Goal: Transaction & Acquisition: Obtain resource

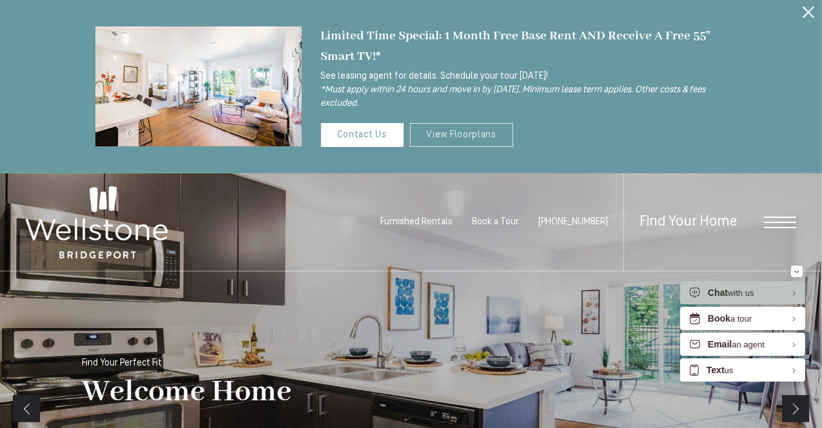
click at [452, 137] on link "View Floorplans" at bounding box center [462, 135] width 104 height 24
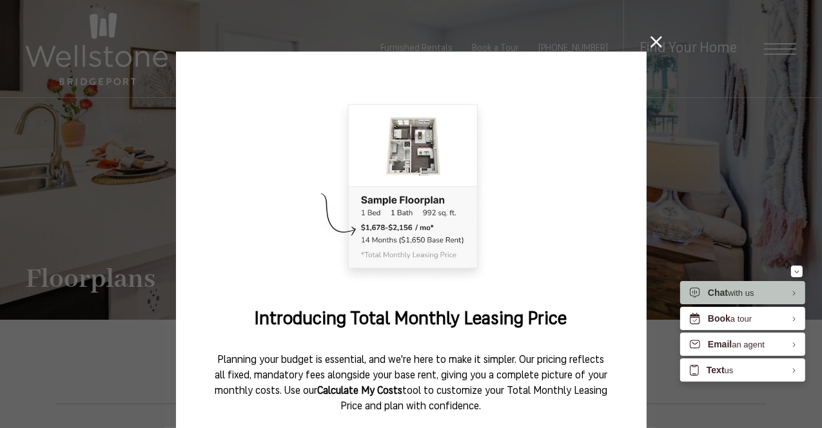
drag, startPoint x: 650, startPoint y: 39, endPoint x: 592, endPoint y: 128, distance: 106.4
click at [592, 128] on img at bounding box center [411, 188] width 393 height 197
click at [653, 47] on icon at bounding box center [656, 42] width 12 height 12
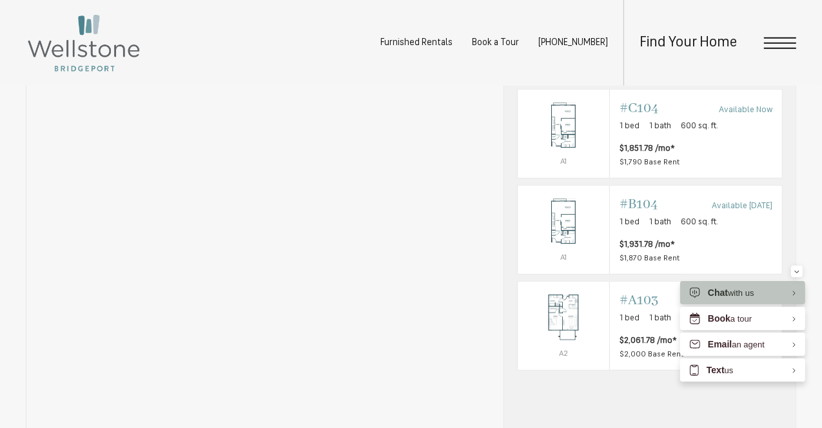
scroll to position [779, 0]
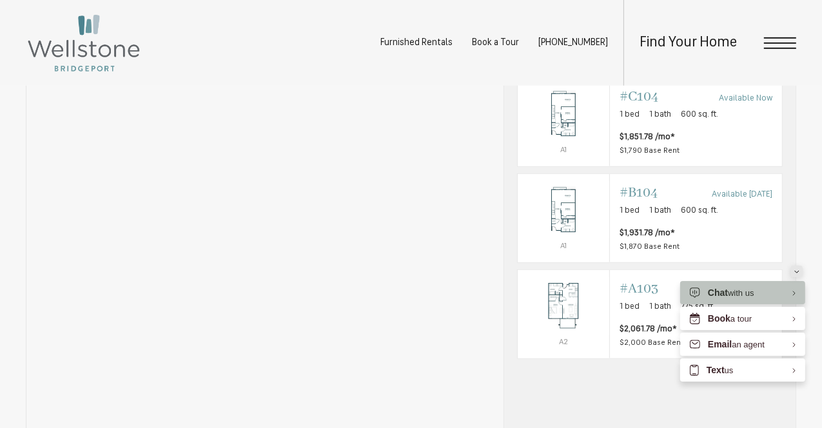
click at [798, 271] on icon "Minimize" at bounding box center [796, 271] width 5 height 3
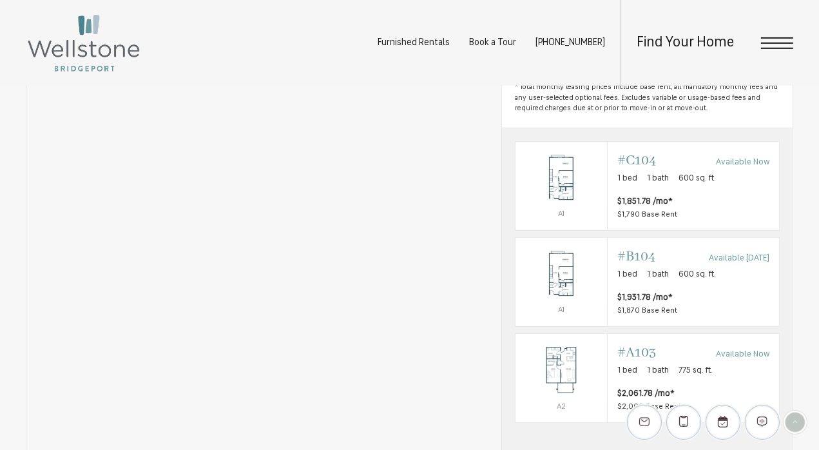
scroll to position [514, 0]
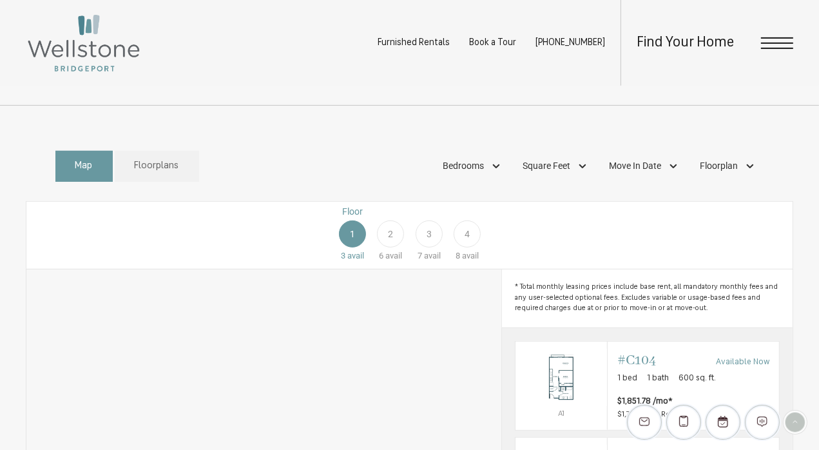
click at [392, 240] on div "2" at bounding box center [390, 233] width 27 height 27
click at [490, 177] on div "Bedrooms" at bounding box center [473, 166] width 73 height 22
click at [429, 256] on span "2 Bedroom" at bounding box center [449, 249] width 64 height 14
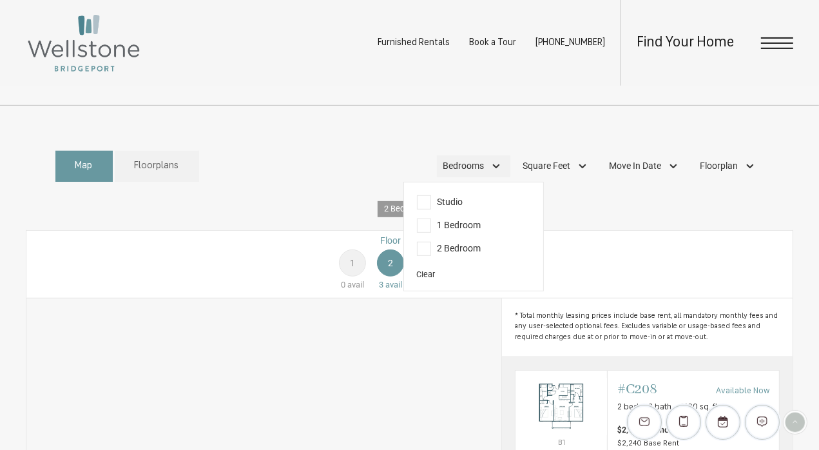
click at [464, 173] on span "Bedrooms" at bounding box center [463, 166] width 41 height 14
click at [547, 177] on div "Square Feet" at bounding box center [557, 166] width 80 height 22
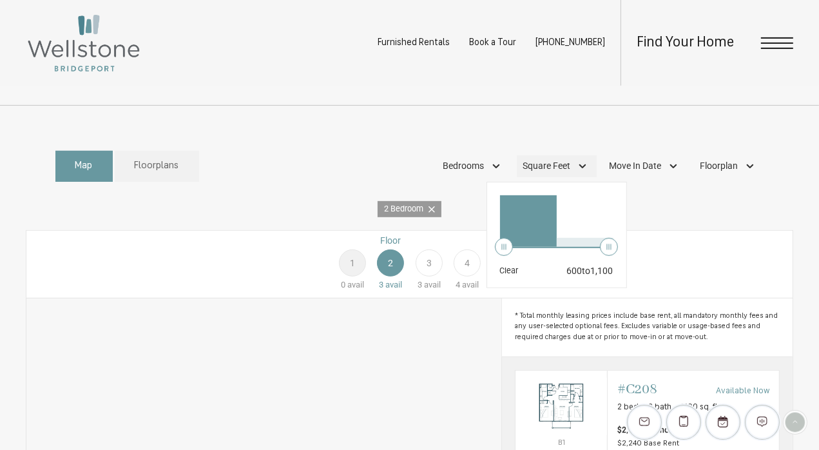
click at [547, 177] on div "Square Feet" at bounding box center [557, 166] width 80 height 22
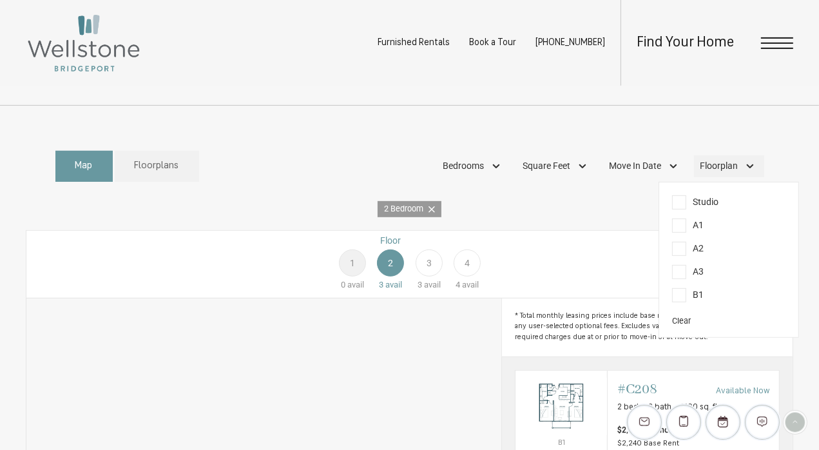
click at [740, 177] on div "Floorplan" at bounding box center [729, 166] width 70 height 22
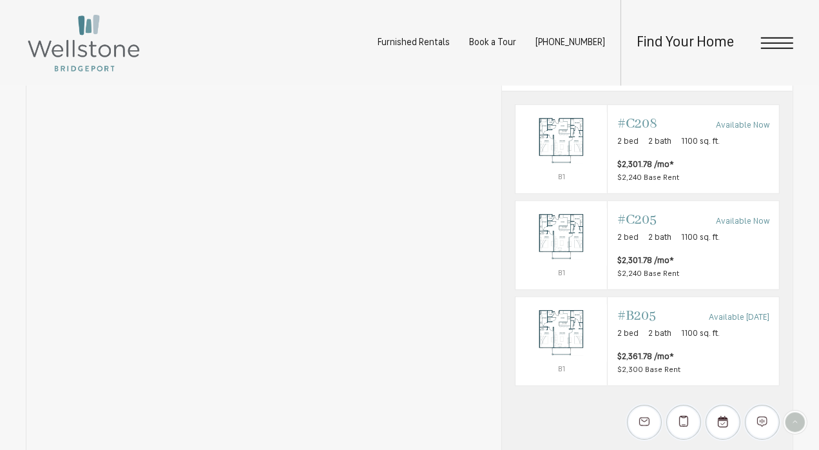
scroll to position [822, 0]
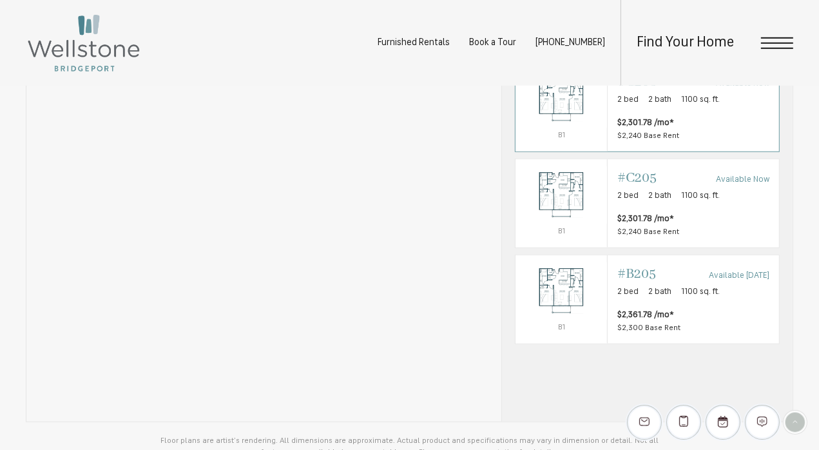
click at [619, 125] on div "Outside price filter range #C208 Available Now 2 bed 2 bath 1100 sq. ft. $2,301…" at bounding box center [694, 107] width 152 height 69
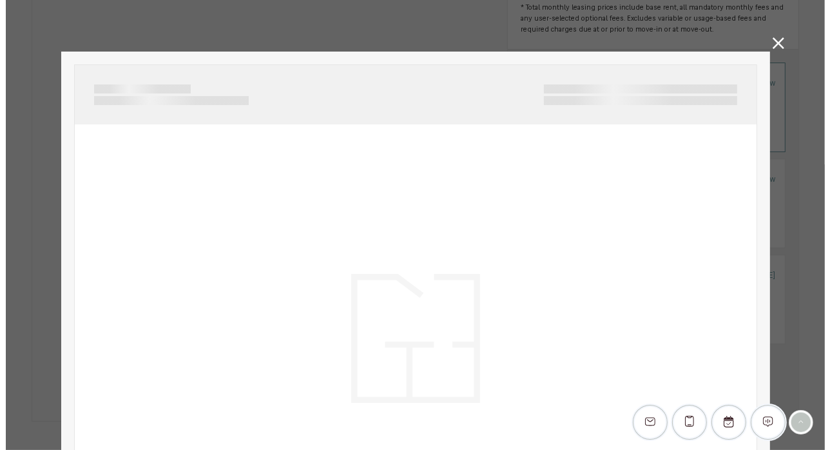
scroll to position [0, 0]
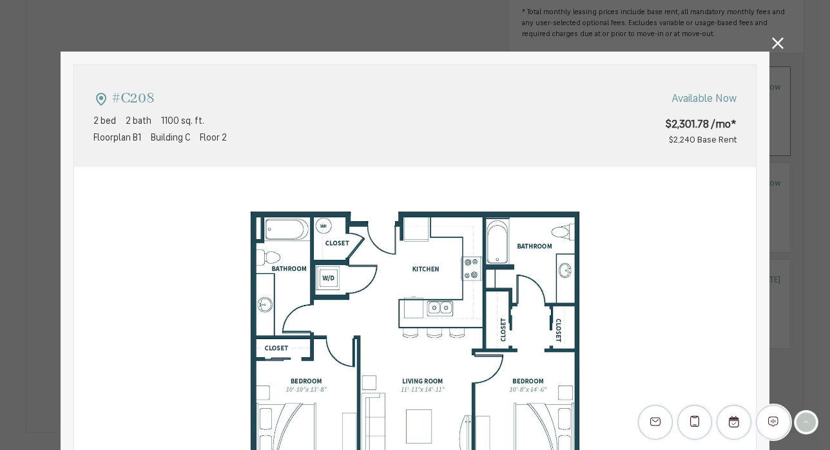
type input "**********"
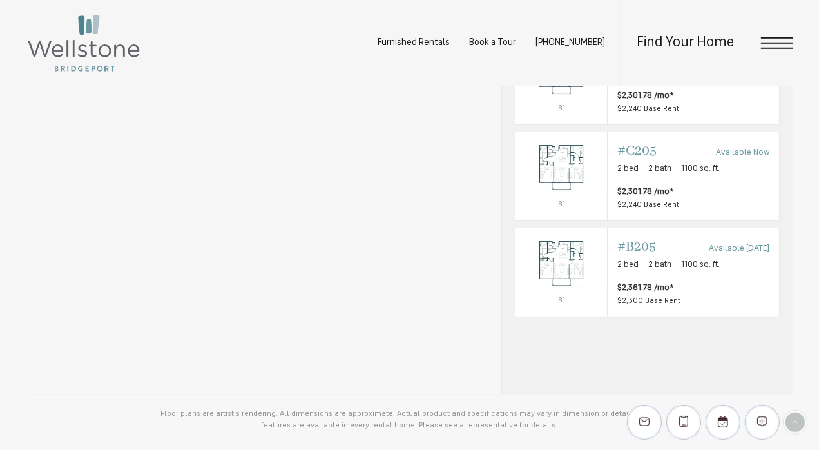
scroll to position [755, 0]
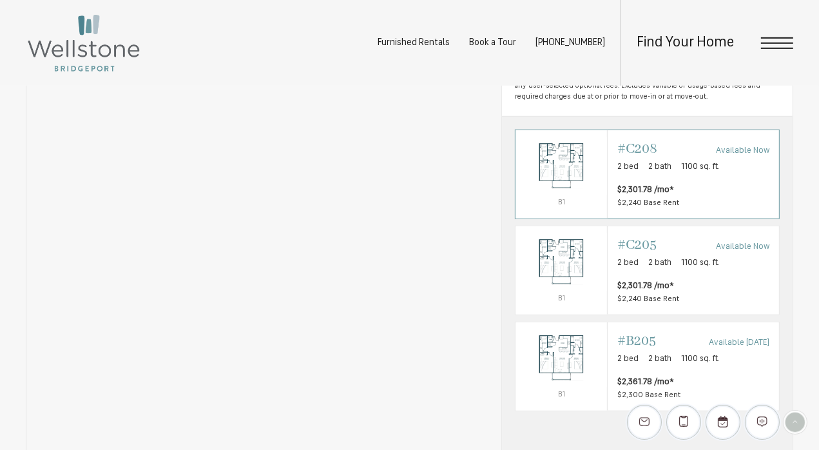
click at [696, 176] on div "Outside price filter range #C208 Available Now 2 bed 2 bath 1100 sq. ft." at bounding box center [694, 158] width 152 height 36
click at [686, 158] on div "#C208 Available Now" at bounding box center [694, 149] width 152 height 18
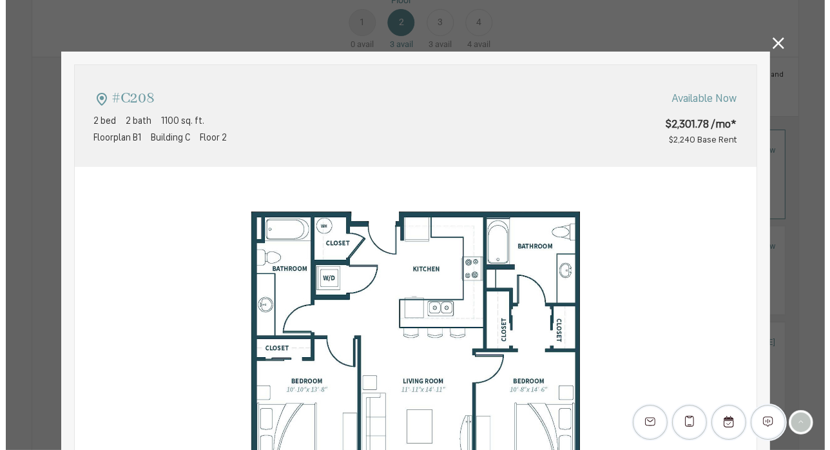
scroll to position [0, 0]
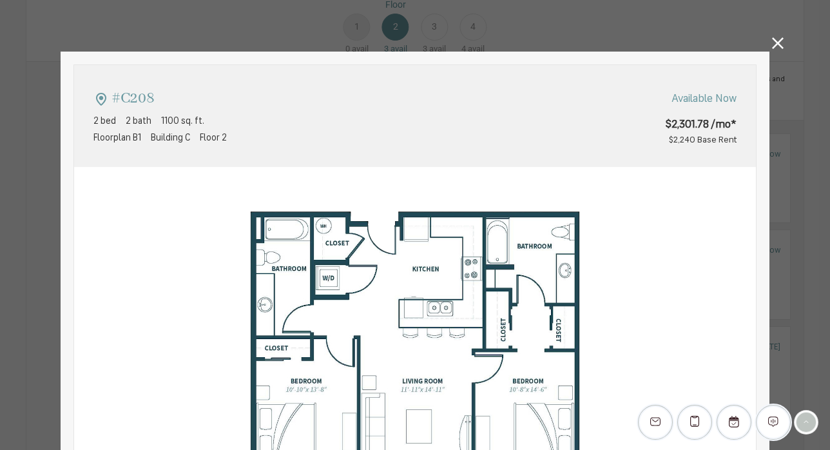
click at [701, 219] on img at bounding box center [415, 381] width 682 height 428
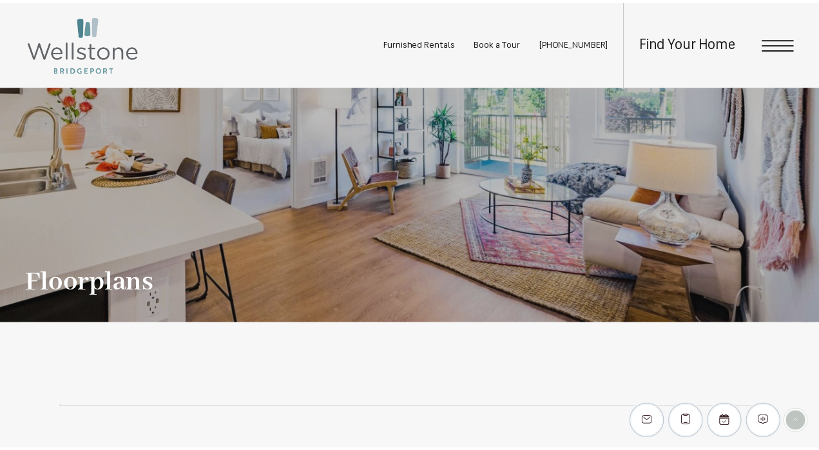
scroll to position [755, 0]
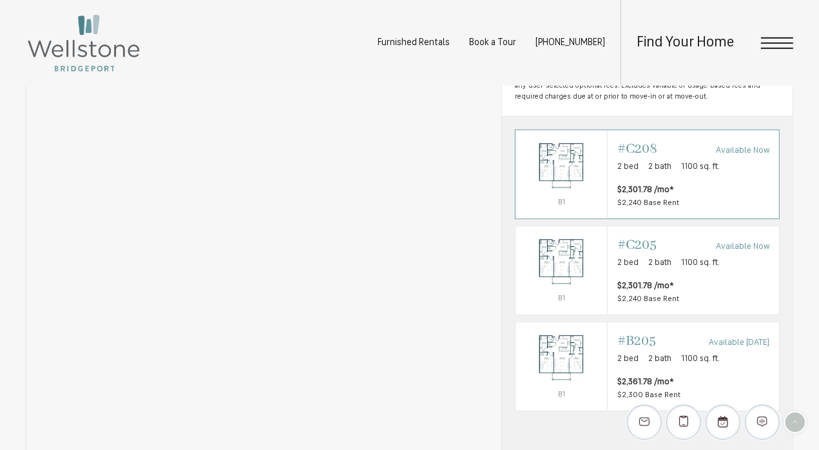
click at [668, 173] on p "2 bed 2 bath 1100 sq. ft." at bounding box center [694, 167] width 152 height 13
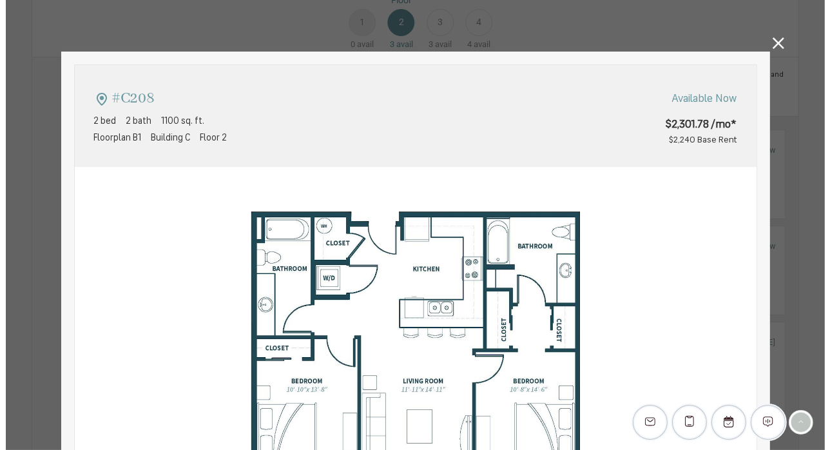
scroll to position [0, 0]
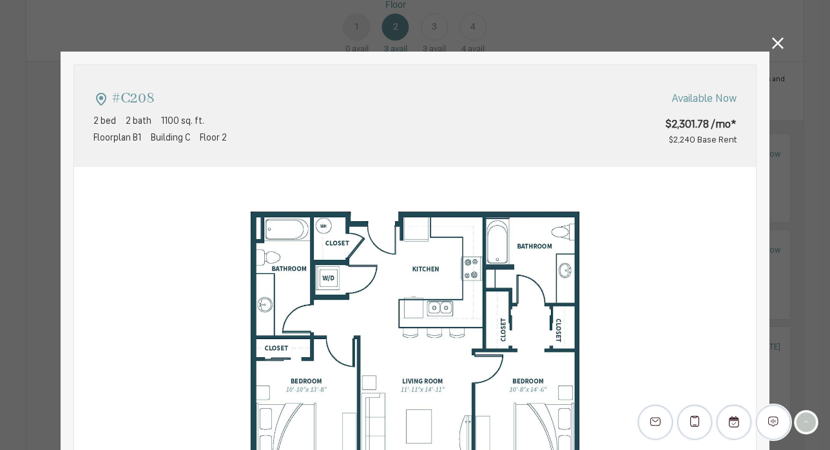
click at [667, 212] on img at bounding box center [415, 381] width 682 height 428
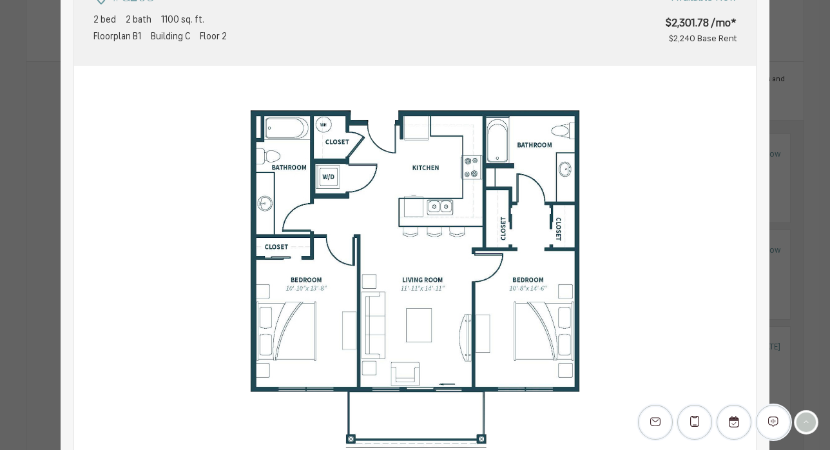
scroll to position [103, 0]
